Goal: Book appointment/travel/reservation

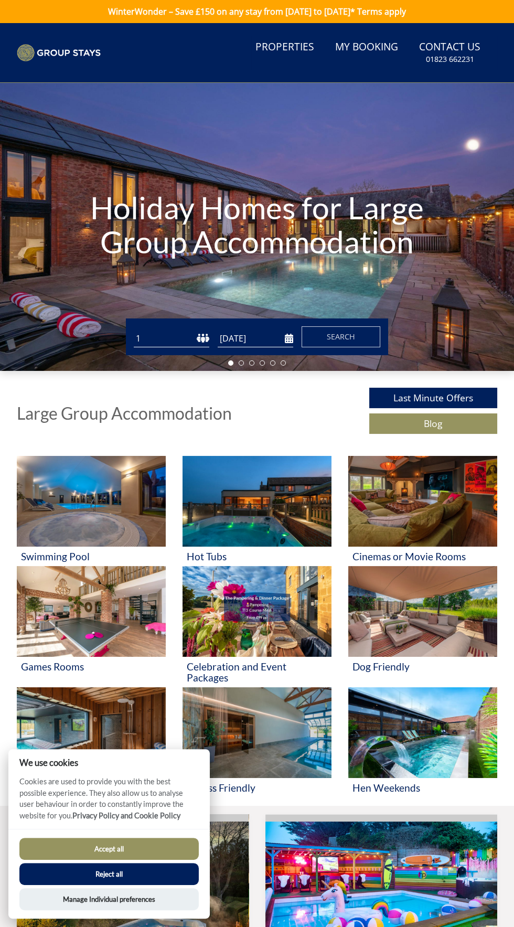
click at [246, 340] on input "[DATE]" at bounding box center [256, 338] width 76 height 17
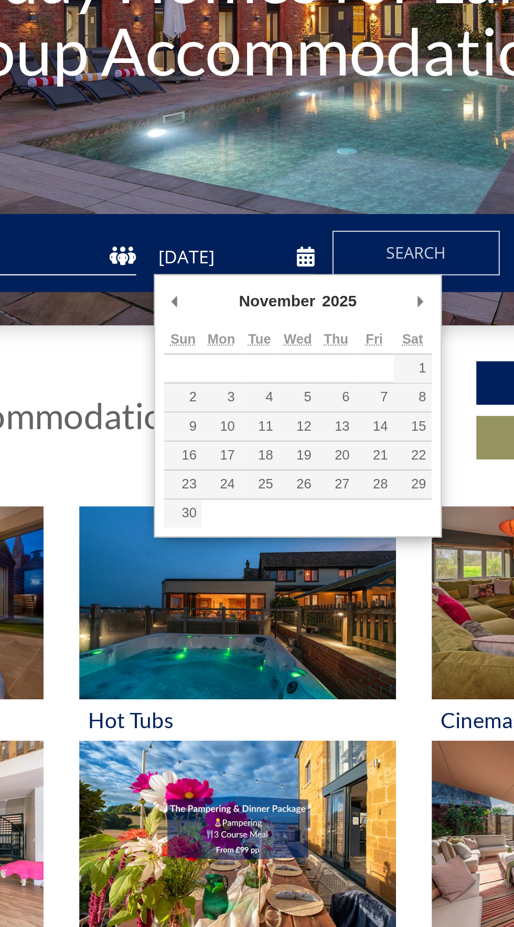
type input "[DATE]"
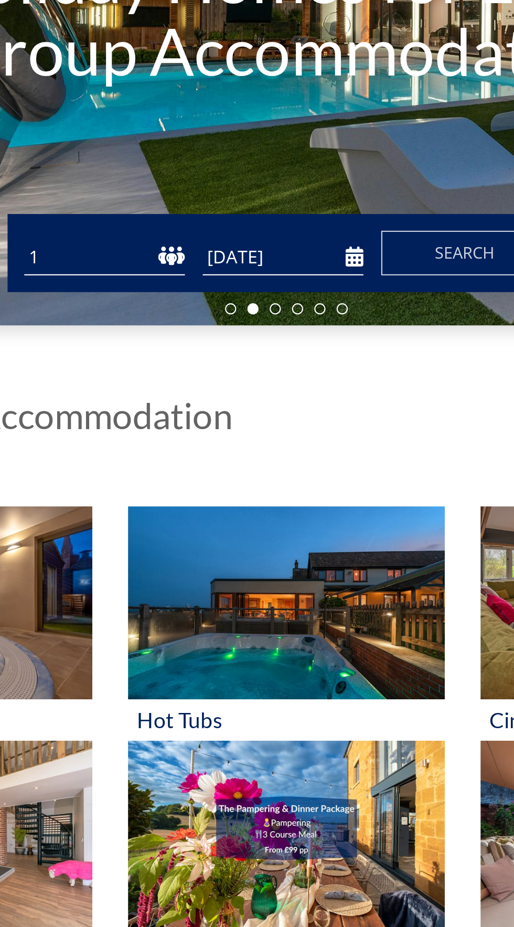
click at [170, 338] on select "1 2 3 4 5 6 7 8 9 10 11 12 13 14 15 16 17 18 19 20 21 22 23 24 25 26 27 28 29 3…" at bounding box center [172, 338] width 76 height 17
select select "15"
click at [134, 330] on select "1 2 3 4 5 6 7 8 9 10 11 12 13 14 15 16 17 18 19 20 21 22 23 24 25 26 27 28 29 3…" at bounding box center [172, 338] width 76 height 17
click at [339, 339] on span "Search" at bounding box center [341, 336] width 28 height 10
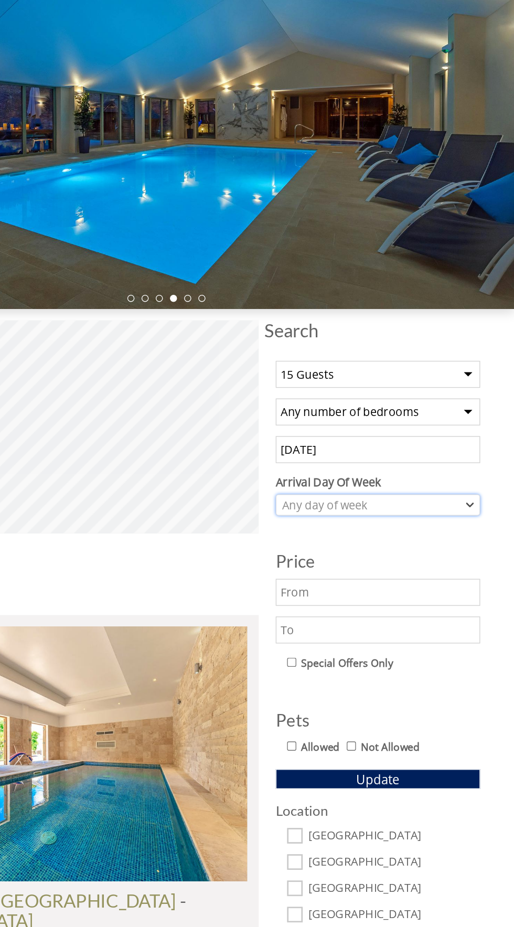
click at [481, 514] on icon "Combobox" at bounding box center [481, 515] width 6 height 6
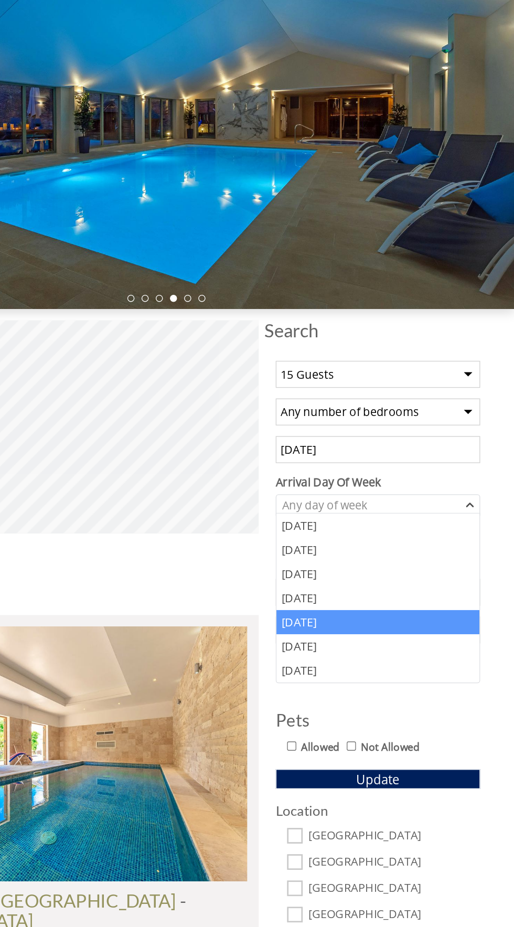
click at [359, 603] on div "[DATE]" at bounding box center [413, 602] width 150 height 18
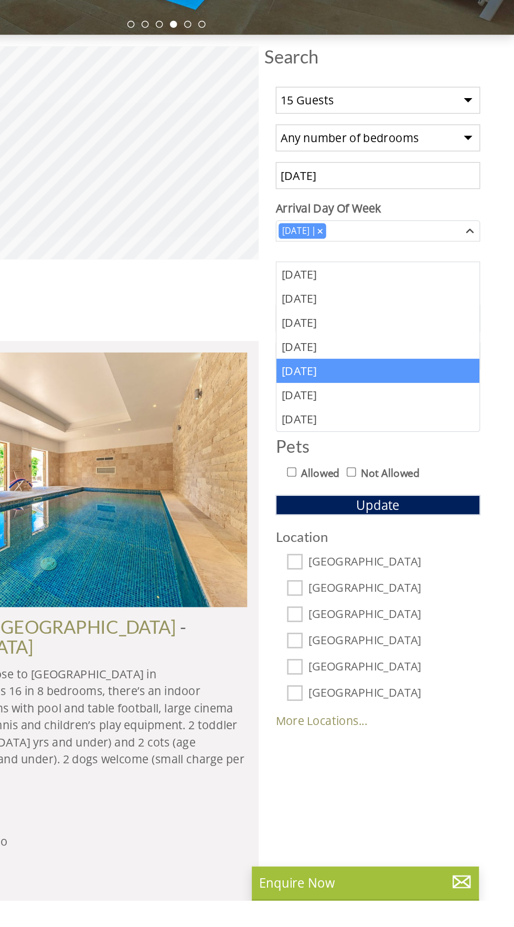
scroll to position [82, 0]
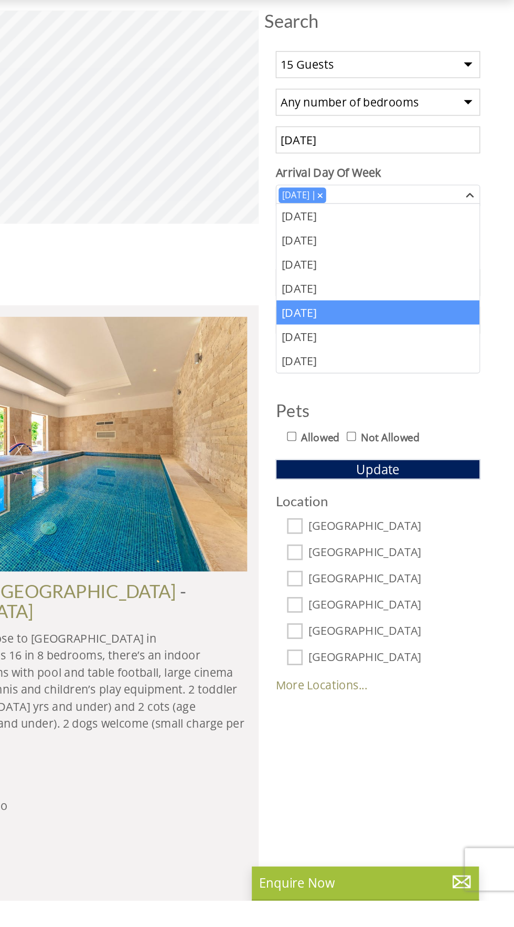
click at [354, 724] on input "[GEOGRAPHIC_DATA]" at bounding box center [352, 728] width 12 height 12
checkbox input "true"
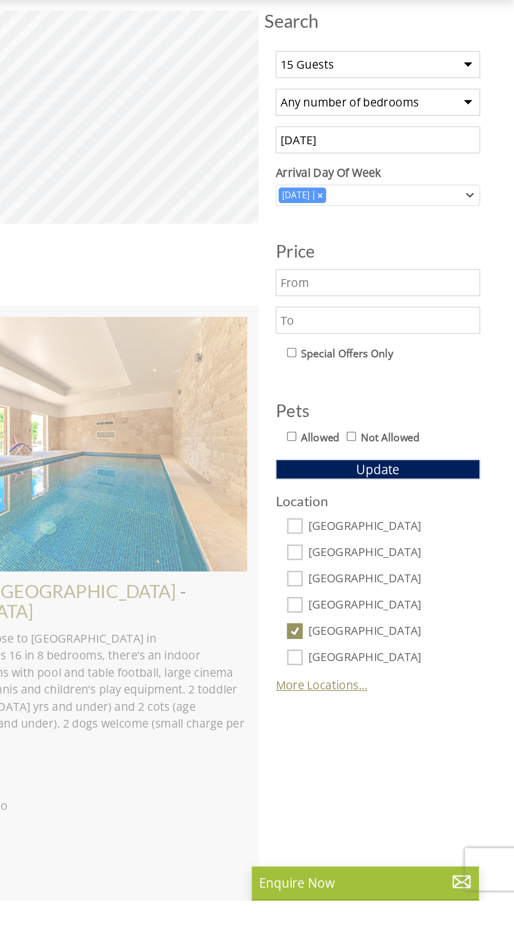
click at [388, 765] on link "More Locations..." at bounding box center [372, 768] width 68 height 12
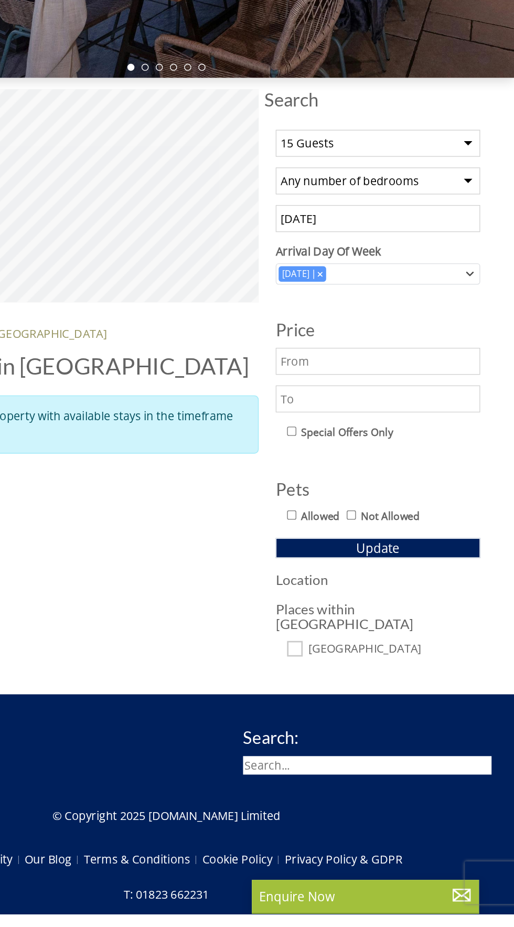
scroll to position [54, 0]
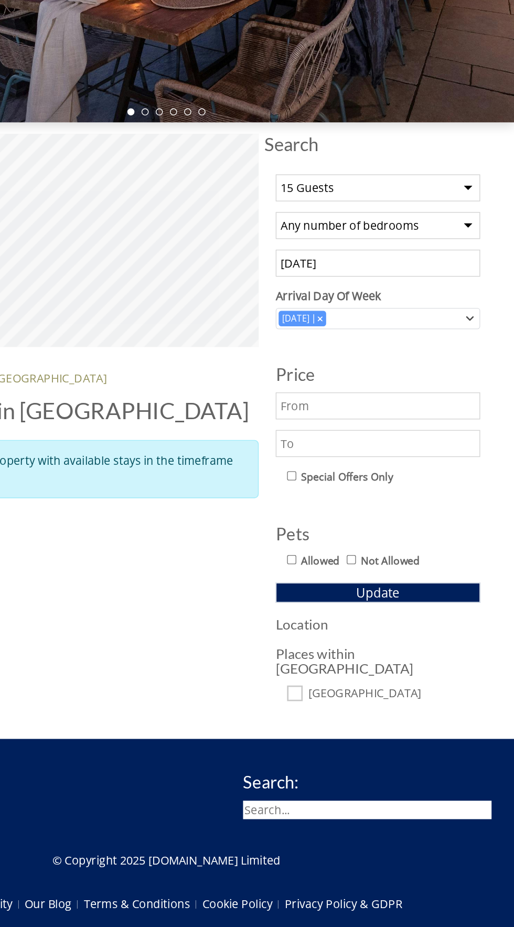
click at [426, 390] on input "[DATE]" at bounding box center [413, 393] width 151 height 20
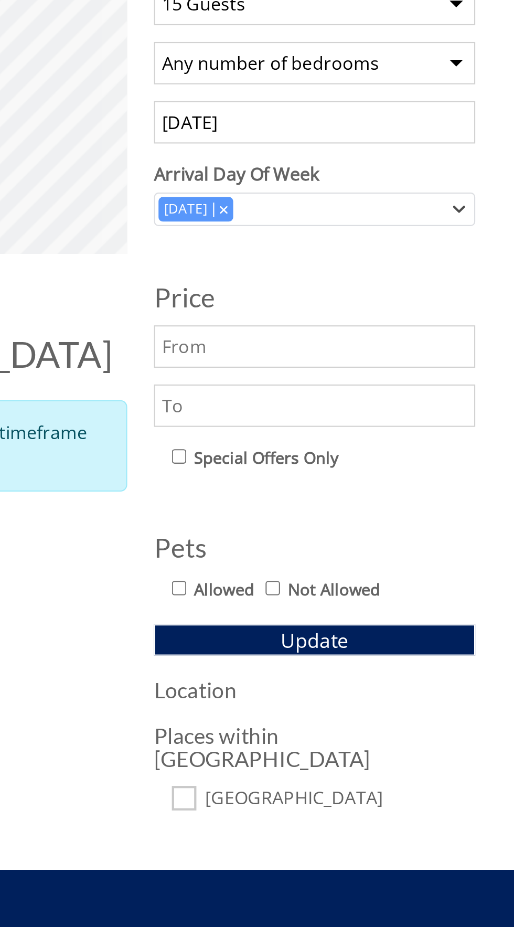
click at [451, 393] on input "[DATE]" at bounding box center [413, 393] width 151 height 20
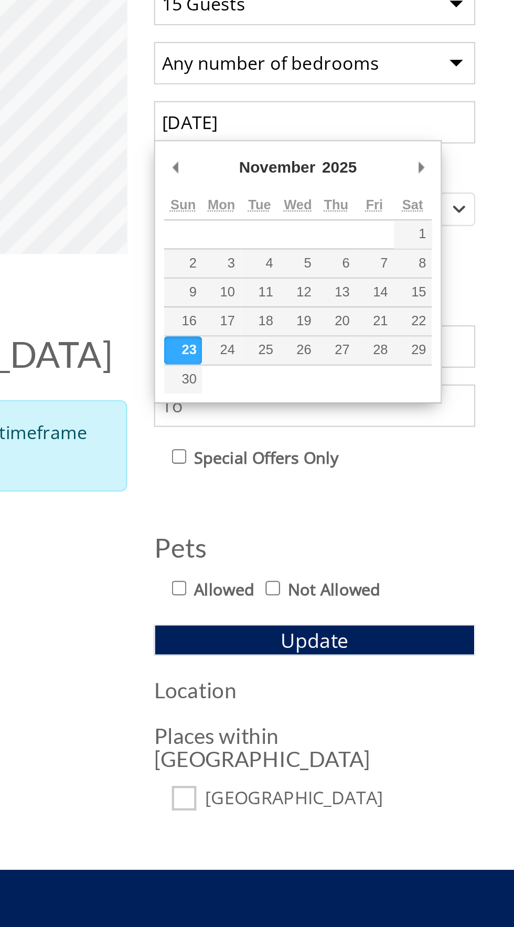
type input "[DATE]"
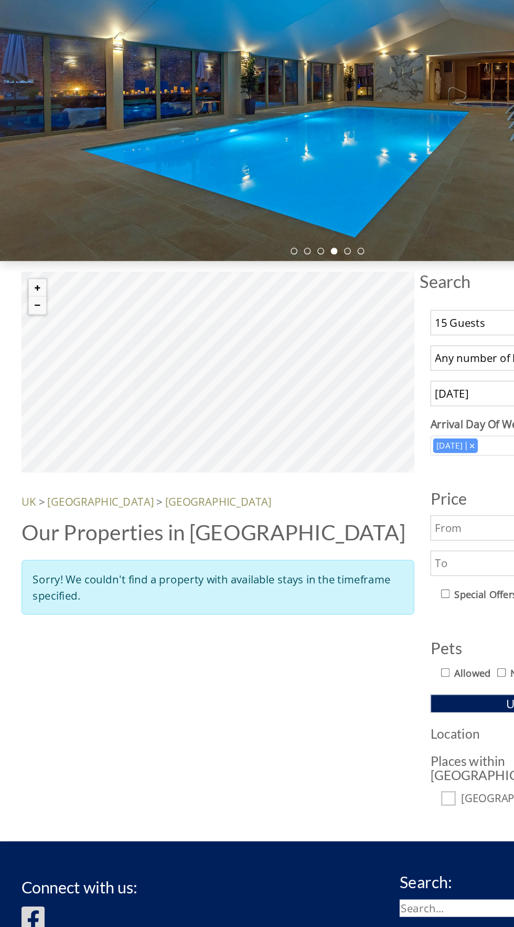
scroll to position [0, 0]
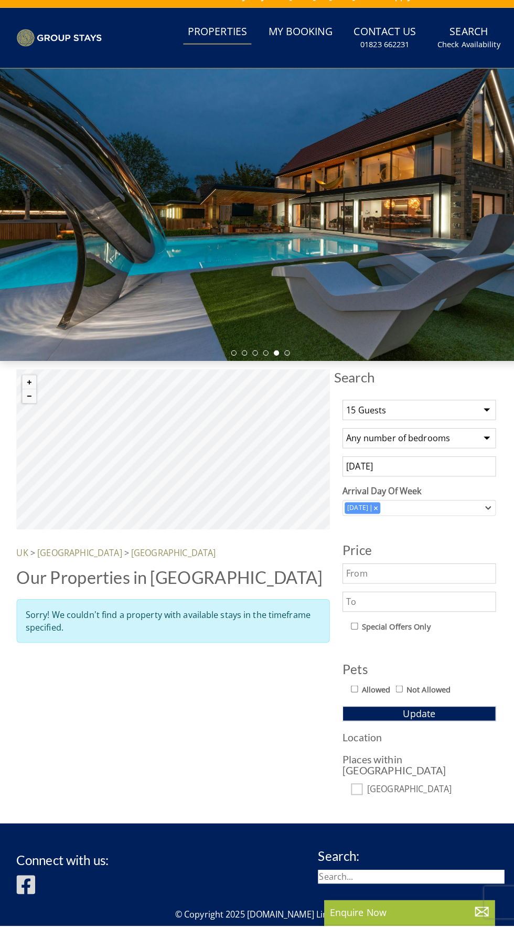
click at [224, 47] on link "Properties" at bounding box center [214, 48] width 67 height 24
